Goal: Task Accomplishment & Management: Use online tool/utility

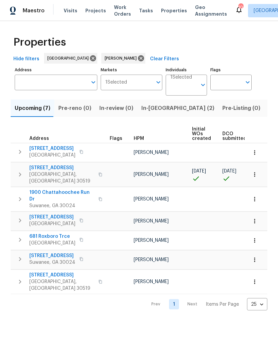
click at [271, 238] on div "Properties Hide filters Atlanta Scott Smathers Clear Filters Address Address Ma…" at bounding box center [139, 171] width 278 height 300
click at [154, 107] on span "In-reno (2)" at bounding box center [177, 108] width 73 height 9
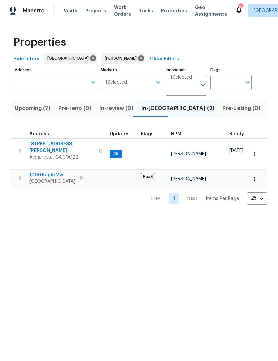
click at [52, 178] on span "Lawrenceville, GA 30044" at bounding box center [52, 181] width 46 height 7
click at [53, 145] on span "10515 Colony Glen Dr" at bounding box center [61, 146] width 65 height 13
click at [57, 171] on span "1006 Eagle Vw" at bounding box center [52, 174] width 46 height 7
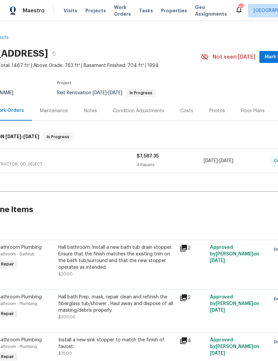
scroll to position [0, 36]
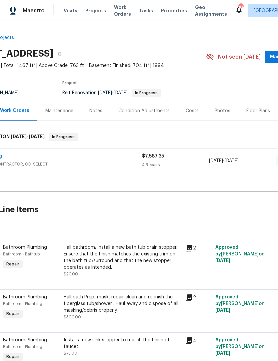
click at [271, 55] on button "Mark Seen" at bounding box center [281, 57] width 35 height 12
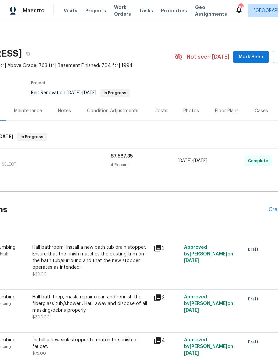
scroll to position [0, 75]
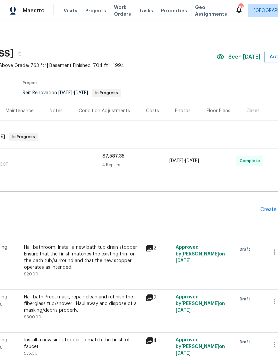
click at [121, 12] on span "Work Orders" at bounding box center [122, 10] width 17 height 13
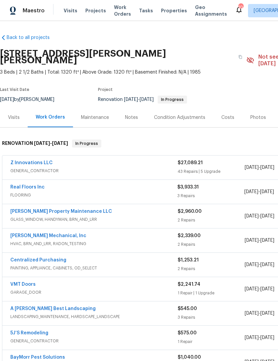
click at [33, 185] on link "Real Floors Inc" at bounding box center [27, 187] width 34 height 5
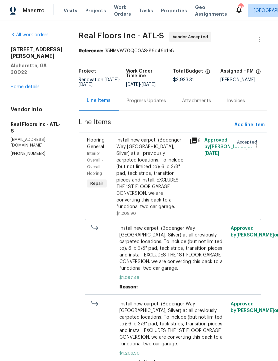
click at [150, 104] on div "Progress Updates" at bounding box center [145, 101] width 39 height 7
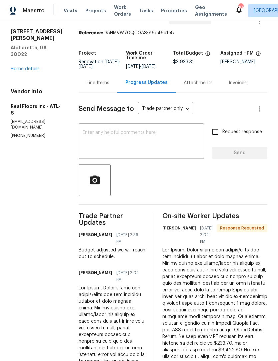
scroll to position [15, 0]
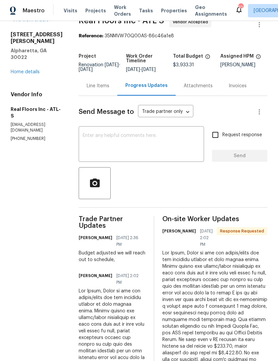
click at [140, 138] on textarea at bounding box center [141, 144] width 117 height 23
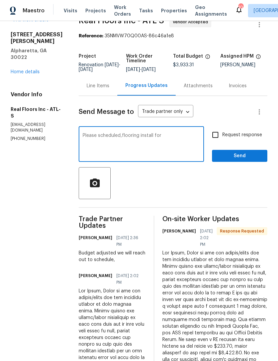
click at [119, 139] on textarea "Please scheduled,flooring install for" at bounding box center [141, 144] width 117 height 23
click at [134, 141] on textarea "Please scheduled,flooring install for" at bounding box center [141, 144] width 117 height 23
click at [175, 141] on textarea "Please scheduled flooring install for" at bounding box center [141, 144] width 117 height 23
type textarea "Please scheduled flooring install for for Thur 8/21 or Friday 8/22"
click at [220, 141] on input "Request response" at bounding box center [215, 135] width 14 height 14
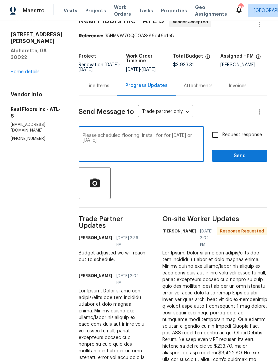
checkbox input "true"
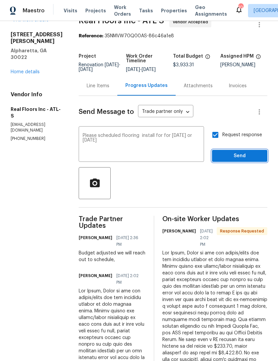
click at [244, 158] on span "Send" at bounding box center [239, 156] width 45 height 8
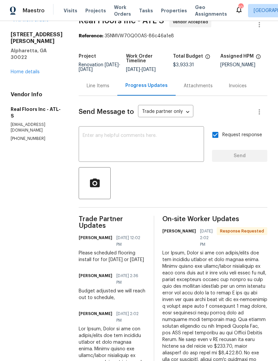
click at [34, 72] on div "All work orders 10515 Colony Glen Dr Alpharetta, GA 30022 Home details Vendor I…" at bounding box center [37, 79] width 52 height 125
click at [36, 70] on link "Home details" at bounding box center [25, 72] width 29 height 5
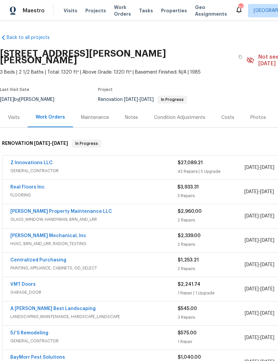
click at [132, 114] on div "Notes" at bounding box center [131, 117] width 13 height 7
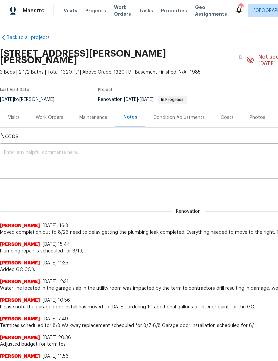
click at [98, 152] on textarea at bounding box center [188, 161] width 368 height 23
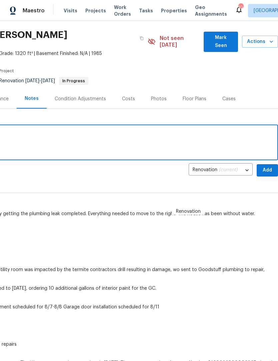
scroll to position [19, 99]
type textarea "Flooring install scheduled 8/21-8/22"
click at [271, 166] on span "Add" at bounding box center [267, 170] width 11 height 8
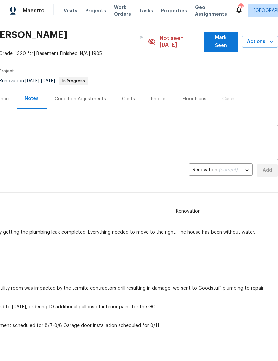
click at [232, 36] on span "Mark Seen" at bounding box center [221, 42] width 24 height 16
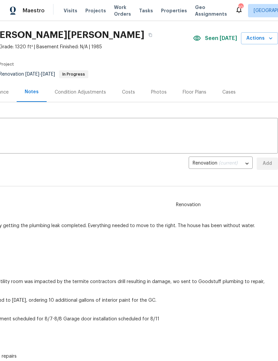
click at [223, 39] on span "Seen [DATE]" at bounding box center [221, 38] width 32 height 7
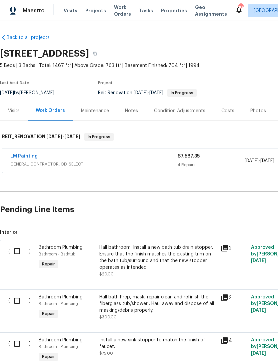
click at [136, 111] on div "Notes" at bounding box center [131, 111] width 13 height 7
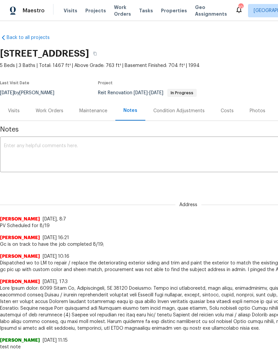
click at [106, 157] on textarea at bounding box center [188, 154] width 368 height 23
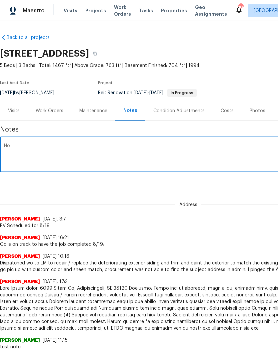
type textarea "H"
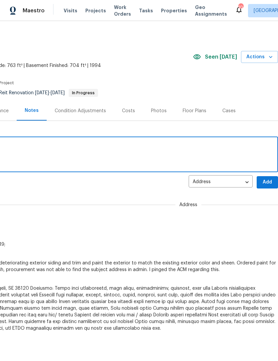
scroll to position [0, 99]
type textarea "Qc completed 8/19."
click at [269, 182] on span "Add" at bounding box center [267, 182] width 11 height 8
